Goal: Task Accomplishment & Management: Complete application form

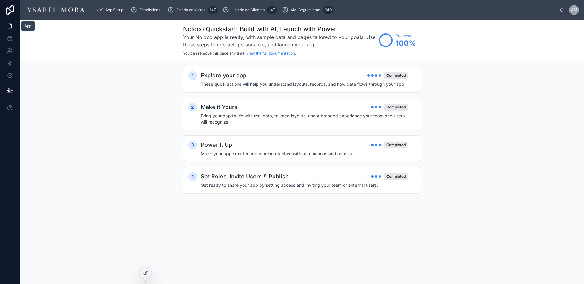
click at [7, 23] on icon at bounding box center [10, 26] width 6 height 6
click at [160, 10] on span "Estadísticas" at bounding box center [149, 9] width 21 height 5
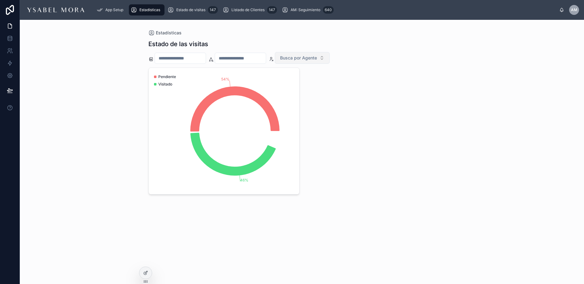
click at [314, 60] on span "Busca por Agente" at bounding box center [298, 58] width 37 height 6
click at [405, 74] on div "54% 46% Pendiente Visitado" at bounding box center [301, 131] width 307 height 127
click at [183, 13] on div "Estado de visitas 147" at bounding box center [193, 10] width 50 height 10
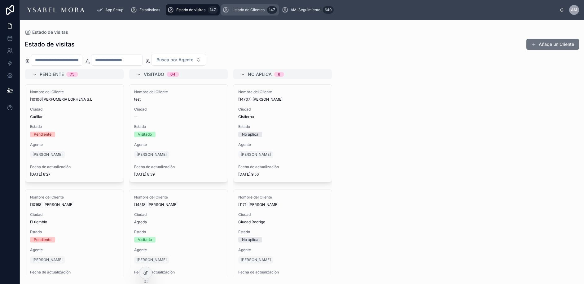
click at [235, 13] on div "Listado de Clientes 147" at bounding box center [250, 10] width 54 height 10
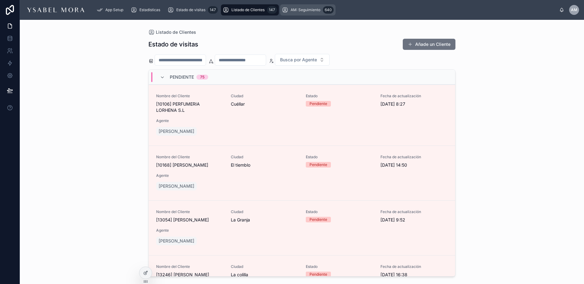
click at [306, 10] on span "AM: Seguimiento" at bounding box center [306, 9] width 30 height 5
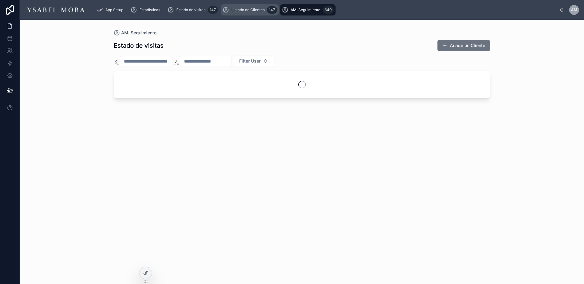
click at [257, 8] on span "Listado de Clientes" at bounding box center [247, 9] width 33 height 5
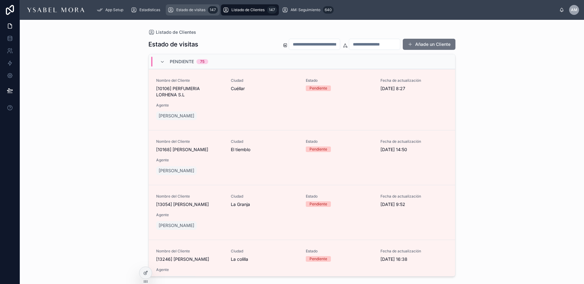
click at [201, 9] on span "Estado de visitas" at bounding box center [190, 9] width 29 height 5
click at [150, 10] on span "Estadísticas" at bounding box center [149, 9] width 21 height 5
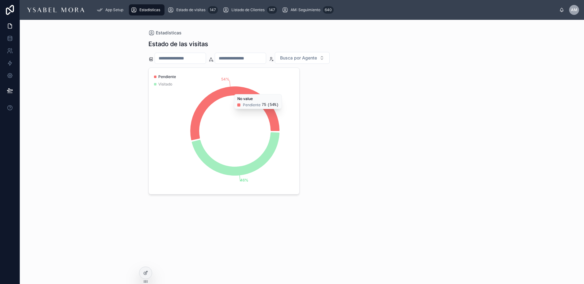
click at [166, 59] on input "text" at bounding box center [180, 58] width 51 height 9
click at [128, 62] on div "Estadísticas Estado de las visitas Busca por Agente 54% 46% Pendiente Visitado …" at bounding box center [302, 152] width 564 height 264
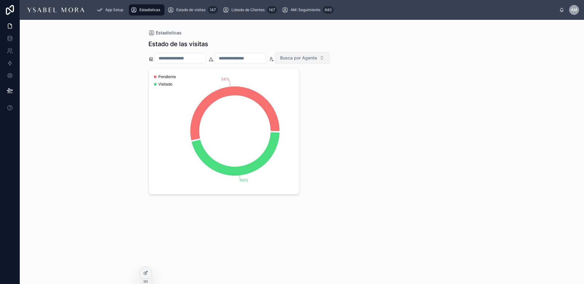
click at [307, 59] on span "Busca por Agente" at bounding box center [298, 58] width 37 height 6
click at [311, 89] on span "[EMAIL_ADDRESS][DOMAIN_NAME]" at bounding box center [315, 89] width 62 height 6
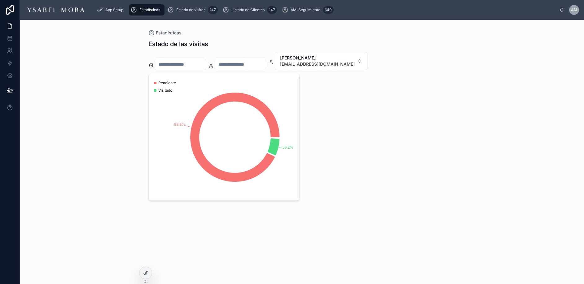
click at [348, 98] on div "93.8% 6.2% Pendiente Visitado" at bounding box center [301, 137] width 307 height 127
click at [332, 65] on span "[EMAIL_ADDRESS][DOMAIN_NAME]" at bounding box center [317, 64] width 75 height 6
click at [309, 117] on span "[PERSON_NAME]" at bounding box center [322, 115] width 62 height 6
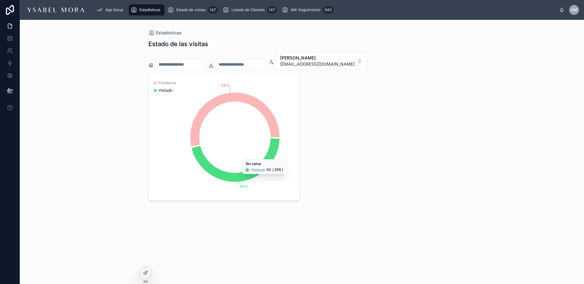
click at [343, 125] on div "54% 46% Pendiente Visitado No value Visitado 64 ( 46% )" at bounding box center [301, 137] width 307 height 127
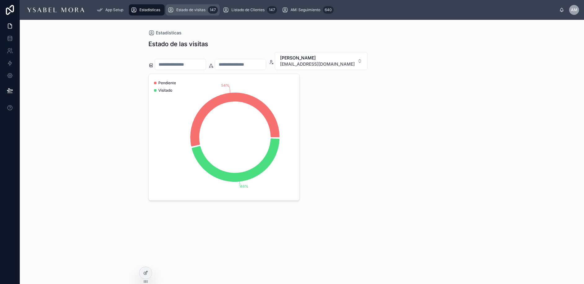
click at [182, 7] on span "Estado de visitas" at bounding box center [190, 9] width 29 height 5
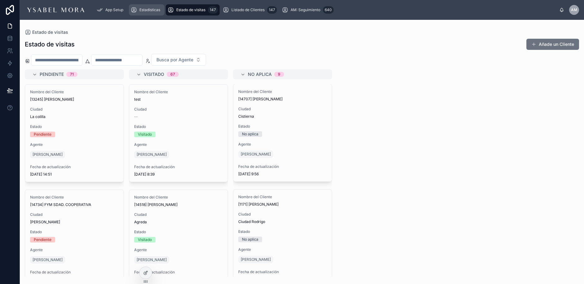
click at [151, 14] on div "Estadísticas" at bounding box center [147, 10] width 32 height 10
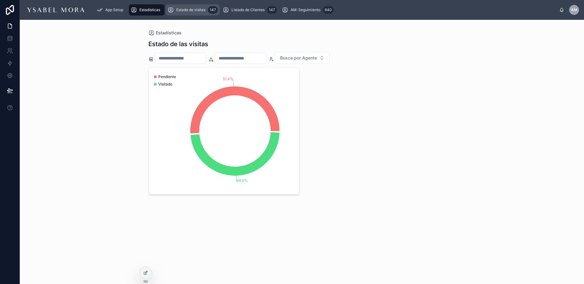
click at [196, 8] on span "Estado de visitas" at bounding box center [190, 9] width 29 height 5
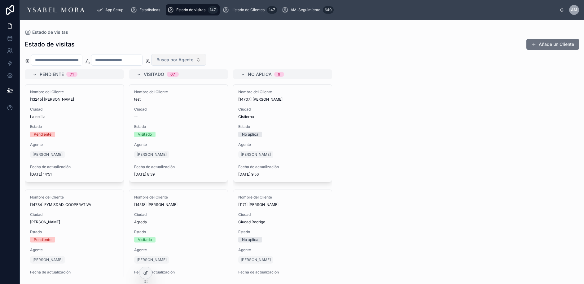
click at [185, 62] on span "Busca por Agente" at bounding box center [174, 60] width 37 height 6
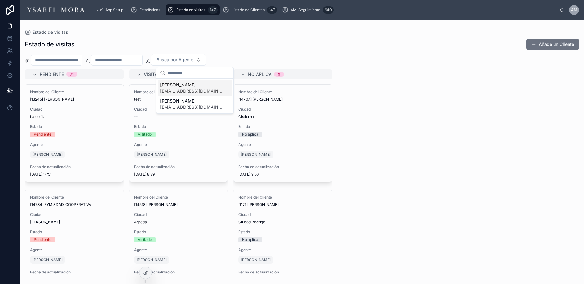
click at [168, 88] on span "[EMAIL_ADDRESS][DOMAIN_NAME]" at bounding box center [191, 91] width 62 height 6
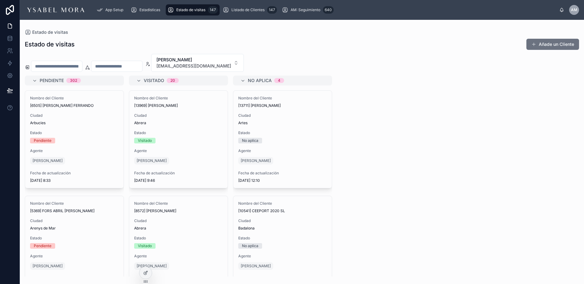
click at [262, 59] on div "[PERSON_NAME] [EMAIL_ADDRESS][DOMAIN_NAME]" at bounding box center [302, 63] width 564 height 18
click at [112, 67] on input "text" at bounding box center [116, 66] width 51 height 9
type input "****"
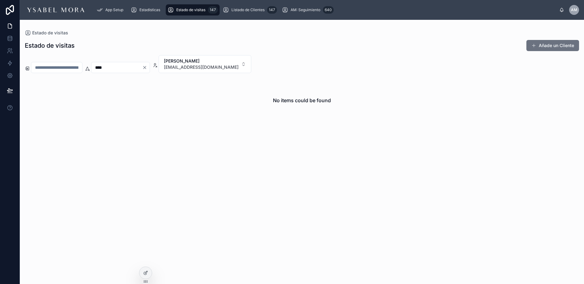
click at [147, 68] on icon "Clear" at bounding box center [144, 67] width 5 height 5
click at [202, 65] on span "[EMAIL_ADDRESS][DOMAIN_NAME]" at bounding box center [193, 67] width 75 height 6
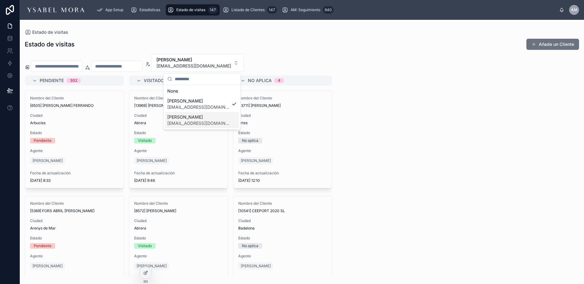
click at [181, 117] on span "[PERSON_NAME]" at bounding box center [198, 117] width 62 height 6
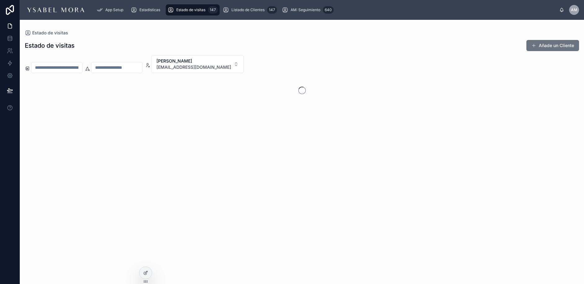
click at [273, 64] on div "[PERSON_NAME] [EMAIL_ADDRESS][DOMAIN_NAME]" at bounding box center [302, 64] width 564 height 18
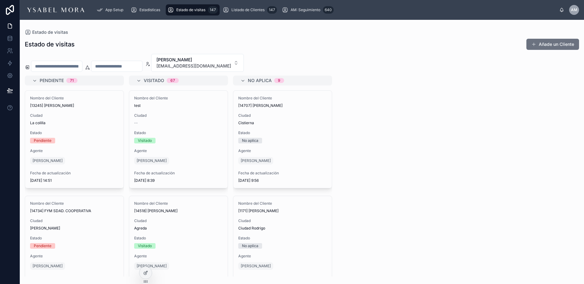
click at [142, 63] on input "text" at bounding box center [116, 66] width 51 height 9
type input "****"
click at [119, 43] on div "Estado de visitas Añade un Cliente" at bounding box center [302, 44] width 554 height 12
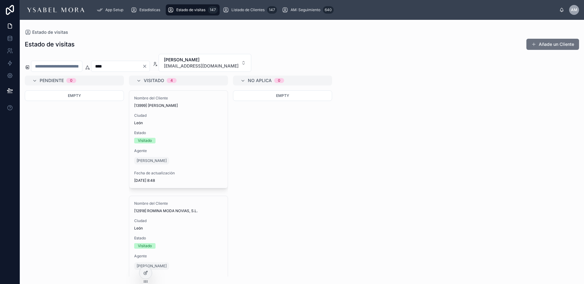
click at [146, 66] on icon "Clear" at bounding box center [144, 66] width 2 height 2
click at [169, 39] on div "Estado de visitas Añade un Cliente" at bounding box center [302, 44] width 554 height 12
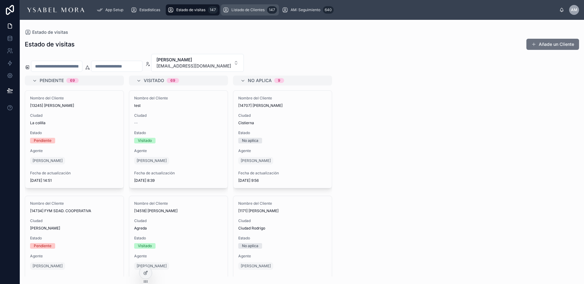
click at [253, 11] on span "Listado de Clientes" at bounding box center [247, 9] width 33 height 5
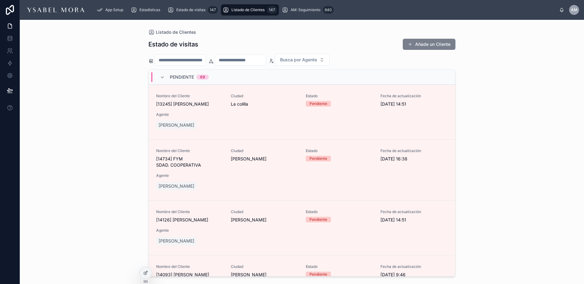
click at [433, 44] on button "Añade un Cliente" at bounding box center [429, 44] width 53 height 11
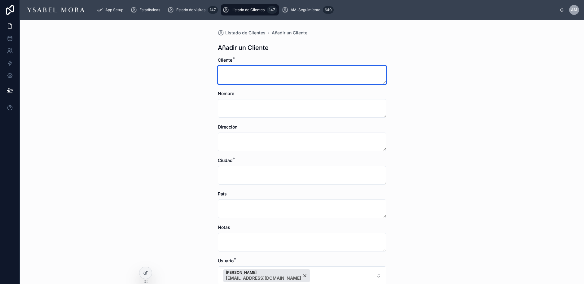
click at [285, 77] on textarea at bounding box center [302, 75] width 169 height 19
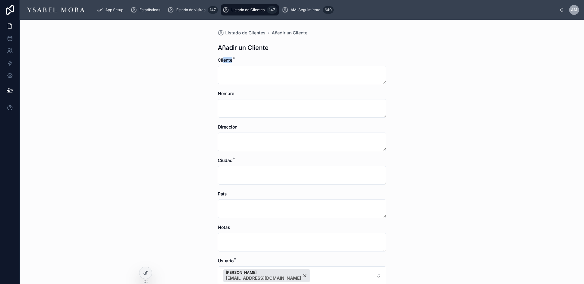
drag, startPoint x: 223, startPoint y: 59, endPoint x: 243, endPoint y: 59, distance: 20.5
click at [243, 59] on div "Cliente *" at bounding box center [302, 60] width 169 height 6
click at [244, 175] on textarea at bounding box center [302, 175] width 169 height 19
click at [238, 10] on span "Listado de Clientes" at bounding box center [247, 9] width 33 height 5
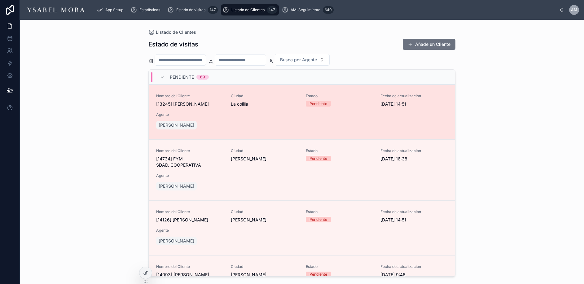
click at [264, 116] on div "Nombre del Cliente [13245] [PERSON_NAME] [GEOGRAPHIC_DATA] Estado Pendiente Fec…" at bounding box center [302, 112] width 292 height 37
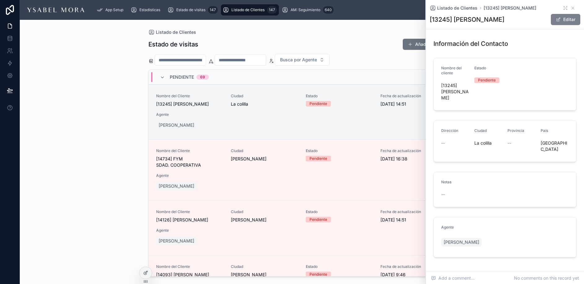
click at [566, 20] on button "Editar" at bounding box center [565, 19] width 29 height 11
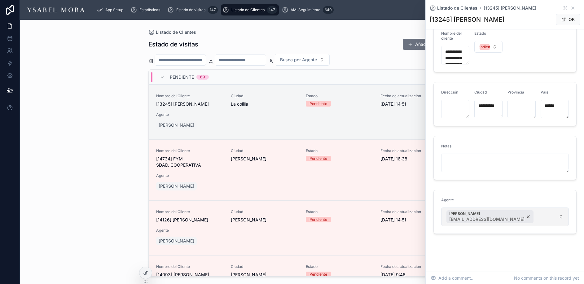
scroll to position [39, 0]
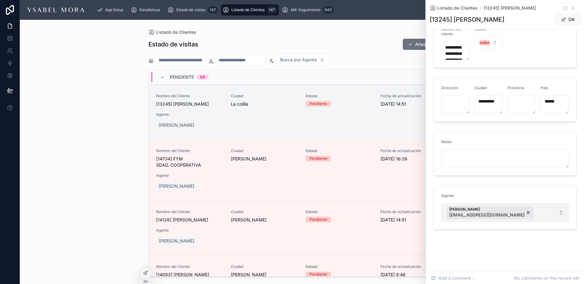
click at [523, 213] on button "[PERSON_NAME] [EMAIL_ADDRESS][DOMAIN_NAME]" at bounding box center [505, 212] width 128 height 19
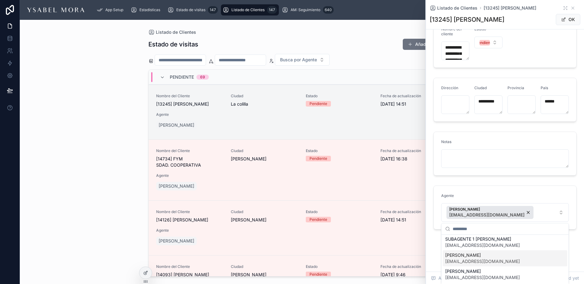
scroll to position [0, 0]
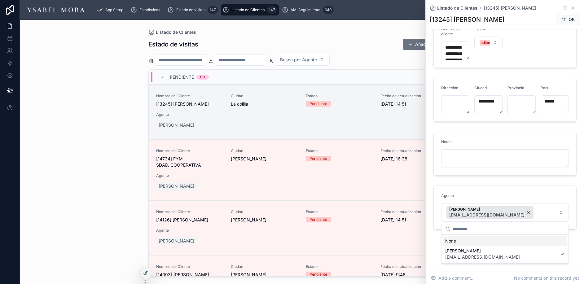
click at [525, 197] on div "Agente" at bounding box center [505, 196] width 128 height 7
click at [573, 8] on icon at bounding box center [573, 8] width 2 height 2
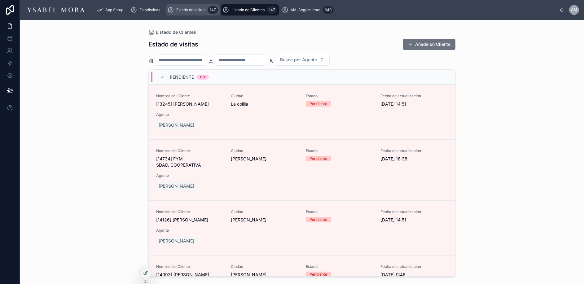
click at [203, 14] on div "Estado de visitas 147" at bounding box center [193, 10] width 50 height 10
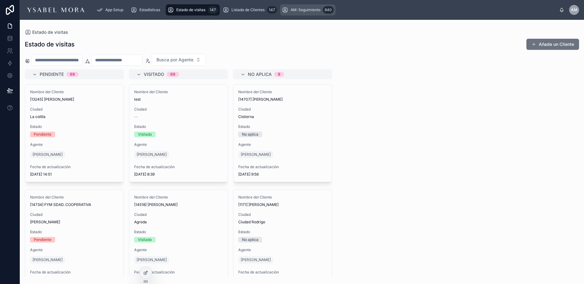
click at [311, 13] on div "AM: Seguimiento 640" at bounding box center [308, 10] width 52 height 10
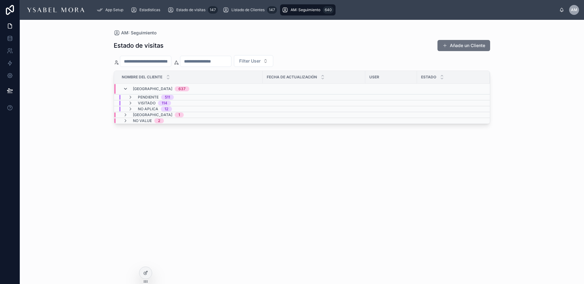
click at [127, 87] on icon at bounding box center [125, 88] width 5 height 5
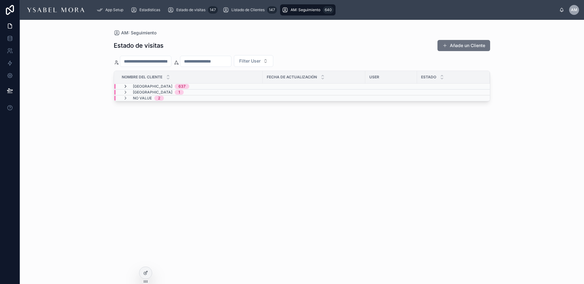
click at [125, 86] on icon at bounding box center [125, 86] width 5 height 5
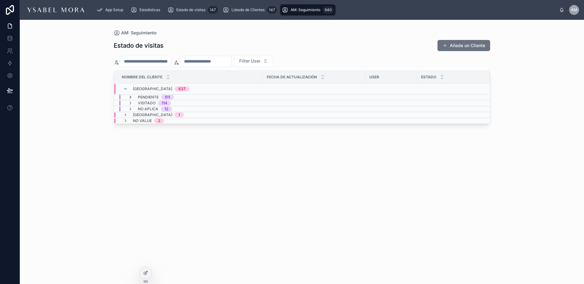
click at [130, 98] on icon at bounding box center [130, 97] width 5 height 5
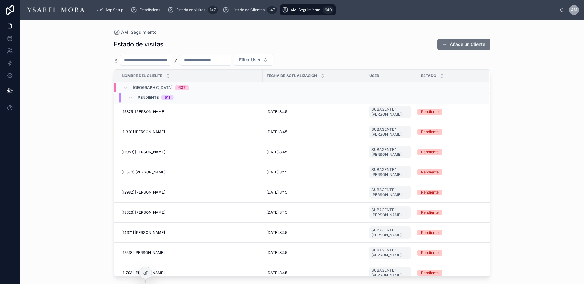
click at [133, 99] on icon at bounding box center [130, 97] width 5 height 5
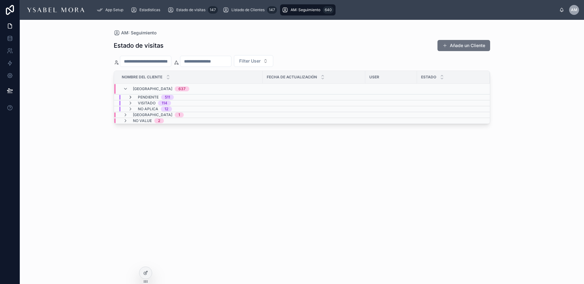
click at [129, 97] on icon at bounding box center [130, 97] width 5 height 5
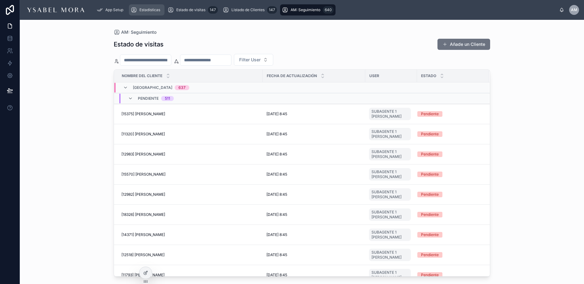
click at [142, 8] on span "Estadísticas" at bounding box center [149, 9] width 21 height 5
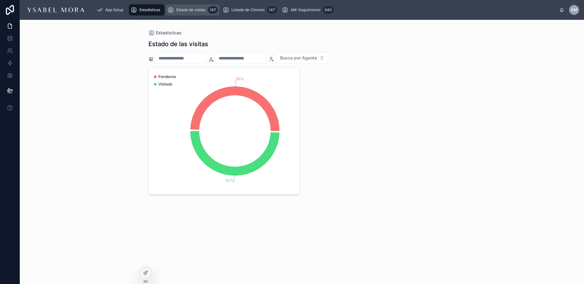
click at [204, 10] on span "Estado de visitas" at bounding box center [190, 9] width 29 height 5
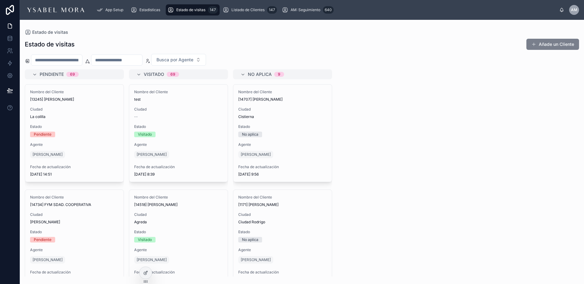
click at [546, 42] on button "Añade un Cliente" at bounding box center [552, 44] width 53 height 11
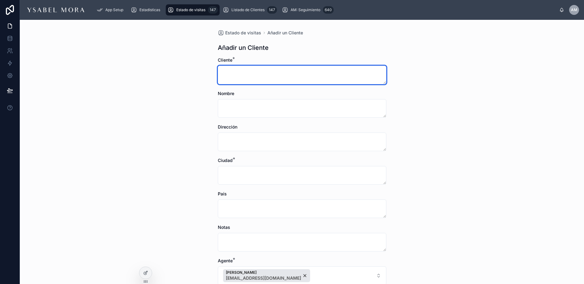
click at [302, 76] on textarea at bounding box center [302, 75] width 169 height 19
drag, startPoint x: 222, startPoint y: 72, endPoint x: 293, endPoint y: 70, distance: 71.6
click at [293, 70] on textarea at bounding box center [302, 75] width 169 height 19
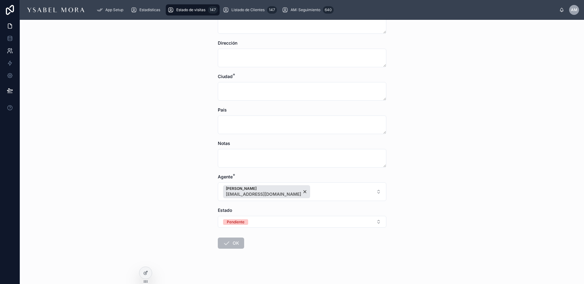
scroll to position [85, 0]
click at [12, 38] on icon at bounding box center [10, 38] width 6 height 6
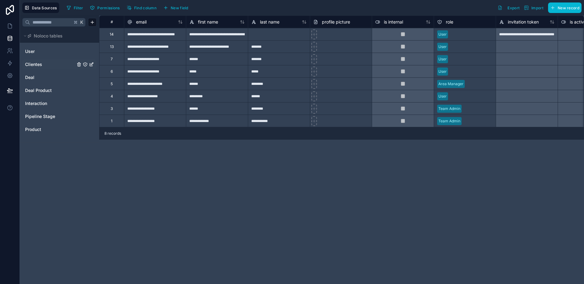
click at [36, 64] on span "Clientes" at bounding box center [33, 64] width 17 height 6
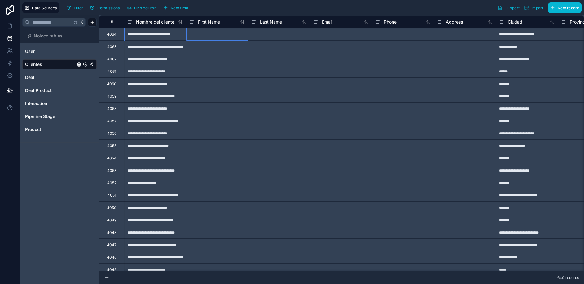
click at [198, 34] on div at bounding box center [217, 34] width 62 height 12
